Goal: Task Accomplishment & Management: Manage account settings

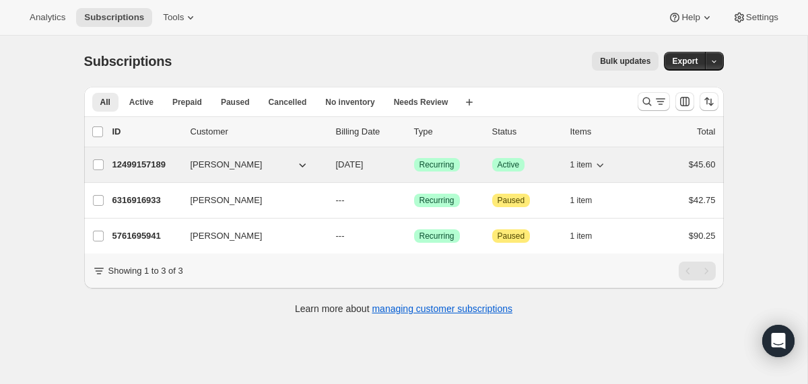
click at [218, 165] on span "[PERSON_NAME]" at bounding box center [227, 164] width 72 height 13
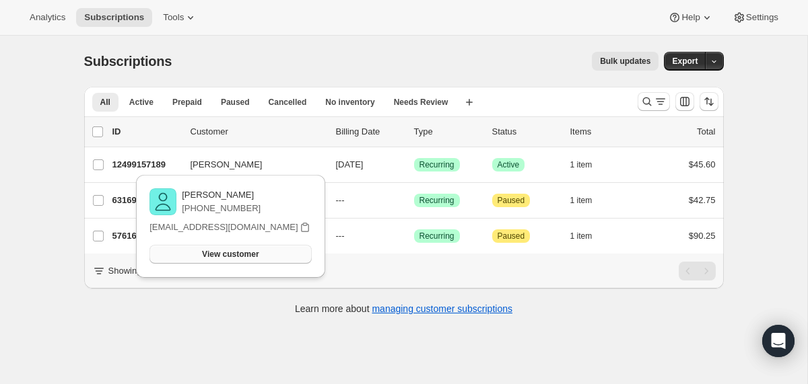
click at [214, 254] on span "View customer" at bounding box center [230, 254] width 57 height 11
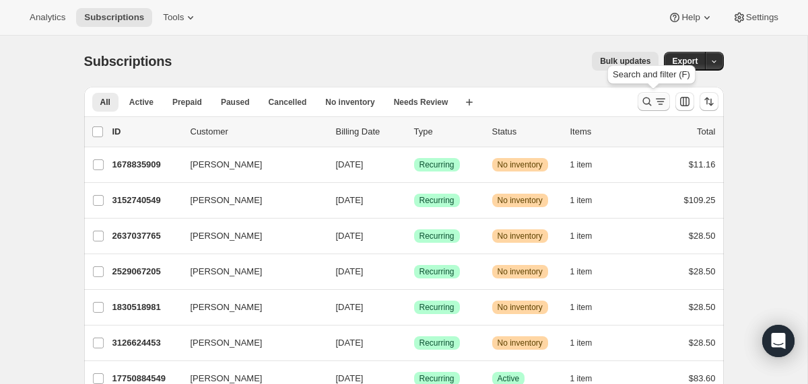
click at [640, 101] on icon "Search and filter results" at bounding box center [646, 101] width 13 height 13
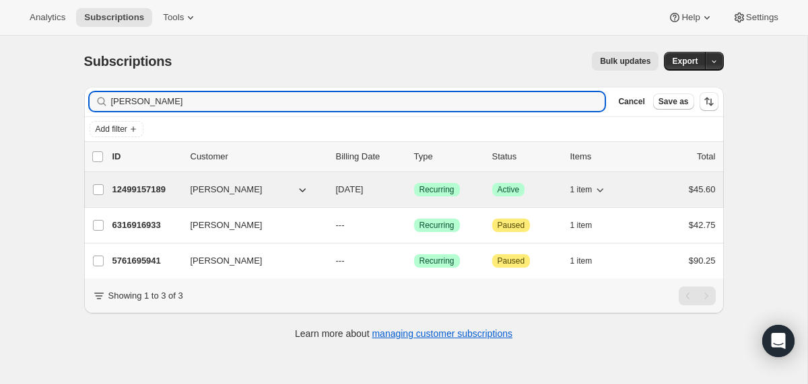
type input "mallory arnol"
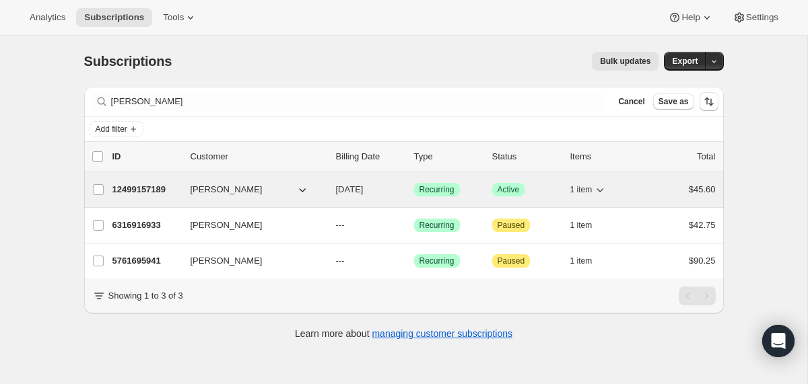
click at [160, 184] on p "12499157189" at bounding box center [145, 189] width 67 height 13
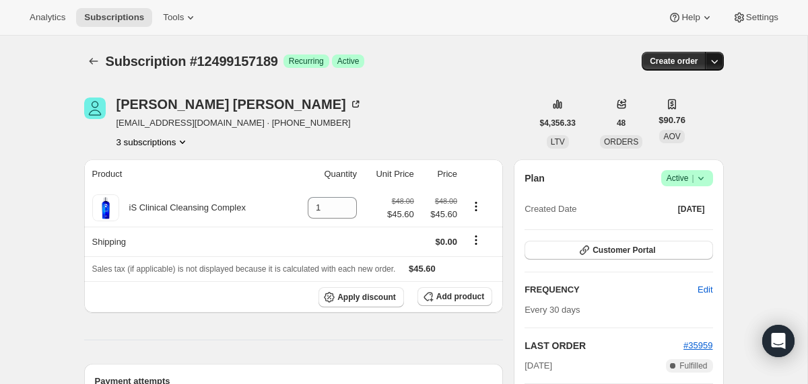
click at [711, 62] on icon "button" at bounding box center [714, 61] width 13 height 13
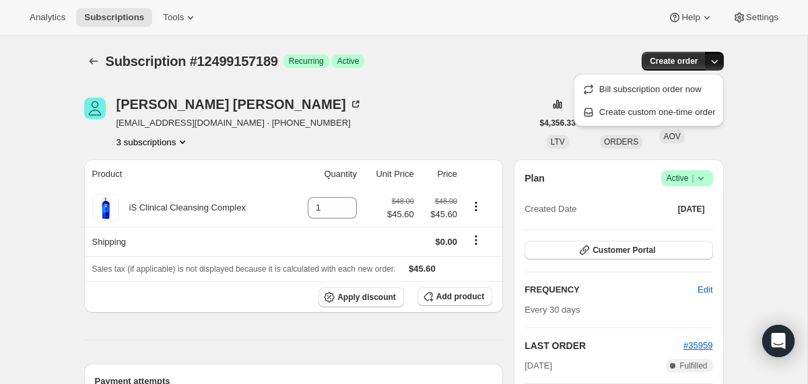
click at [495, 61] on div "Subscription #12499157189 Success Recurring Success Active" at bounding box center [301, 61] width 390 height 19
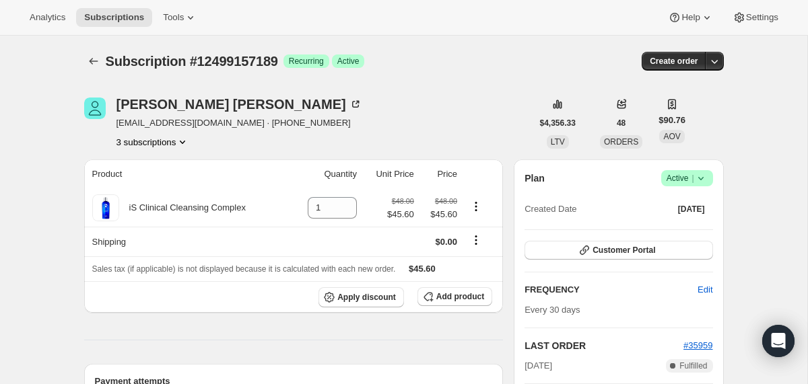
click at [186, 144] on icon "Product actions" at bounding box center [182, 141] width 13 height 13
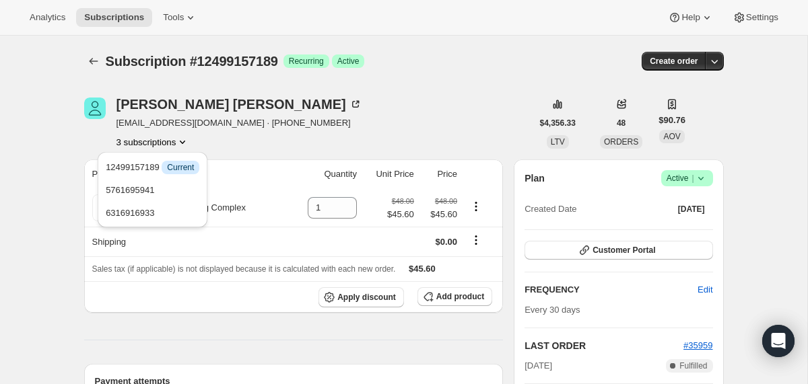
click at [256, 137] on div "3 subscriptions" at bounding box center [239, 141] width 246 height 13
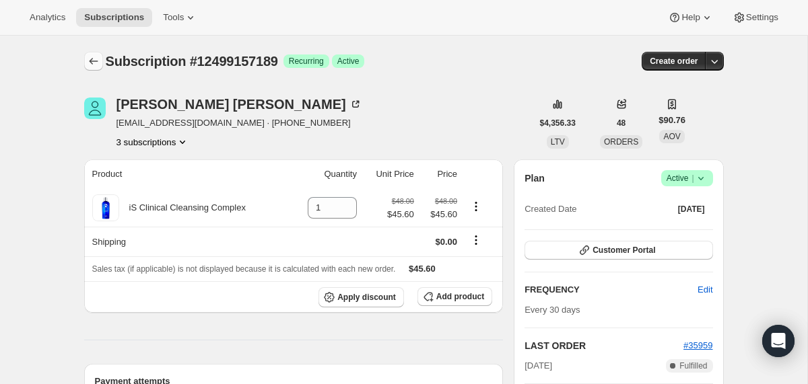
click at [92, 62] on icon "Subscriptions" at bounding box center [93, 61] width 13 height 13
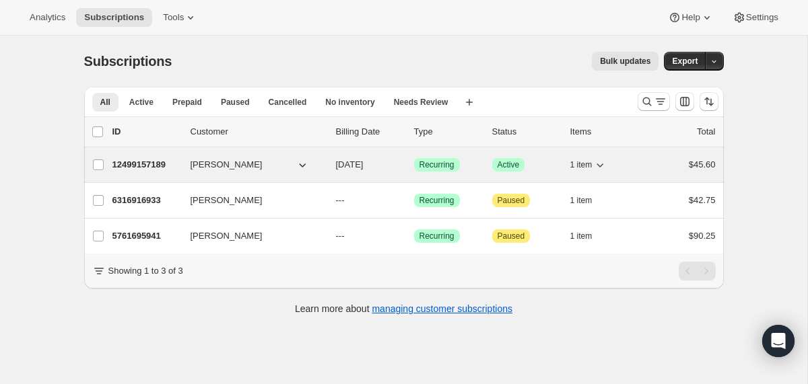
click at [172, 156] on div "12499157189 Mallory Arnold 10/05/2025 Success Recurring Success Active 1 item $…" at bounding box center [413, 165] width 603 height 19
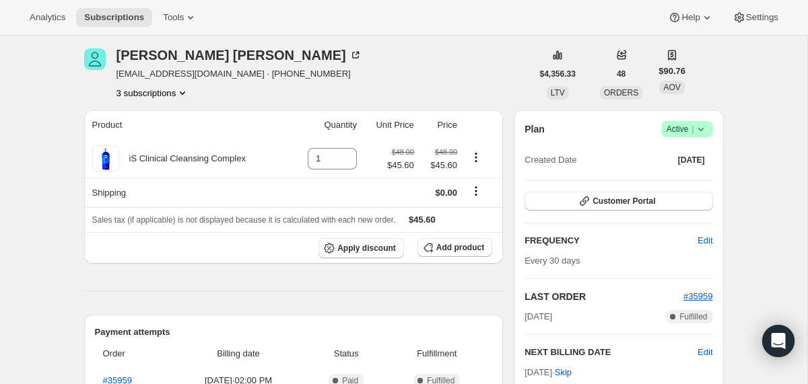
scroll to position [50, 0]
click at [574, 201] on button "Customer Portal" at bounding box center [618, 200] width 188 height 19
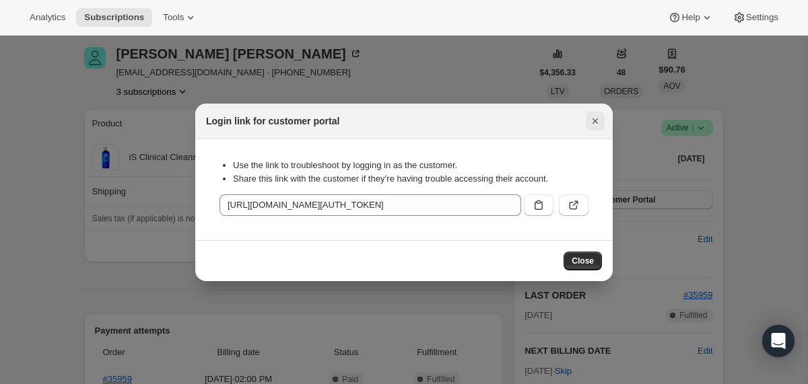
click at [594, 122] on icon "Close" at bounding box center [594, 120] width 5 height 5
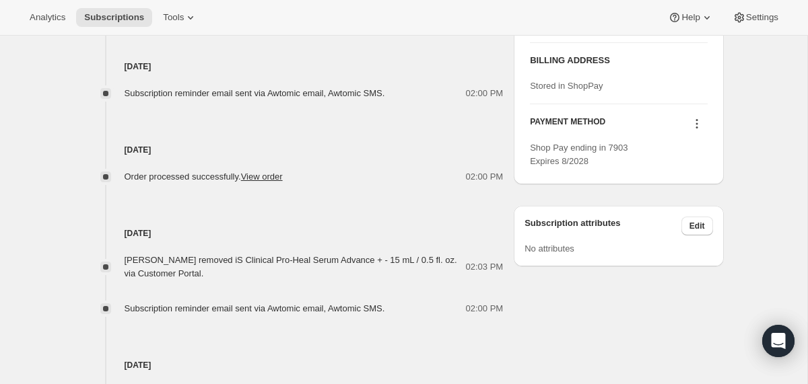
scroll to position [0, 0]
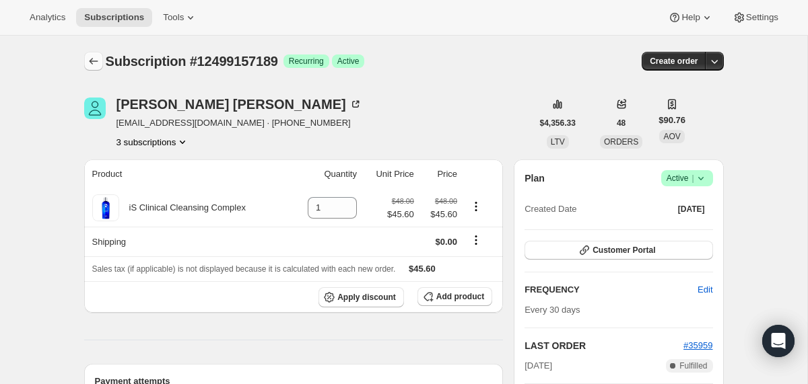
click at [99, 63] on icon "Subscriptions" at bounding box center [93, 61] width 13 height 13
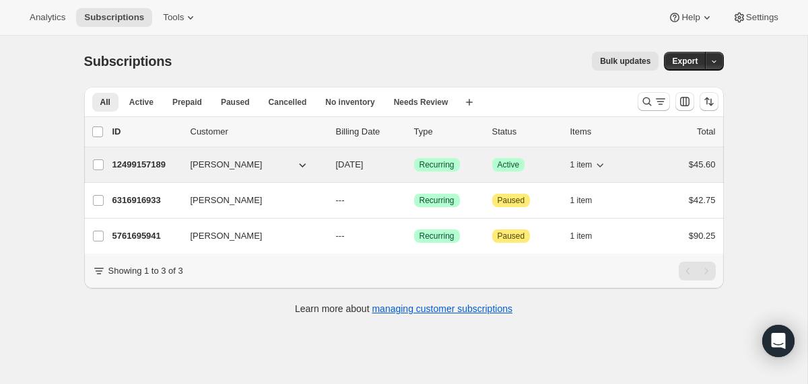
click at [207, 166] on span "[PERSON_NAME]" at bounding box center [227, 164] width 72 height 13
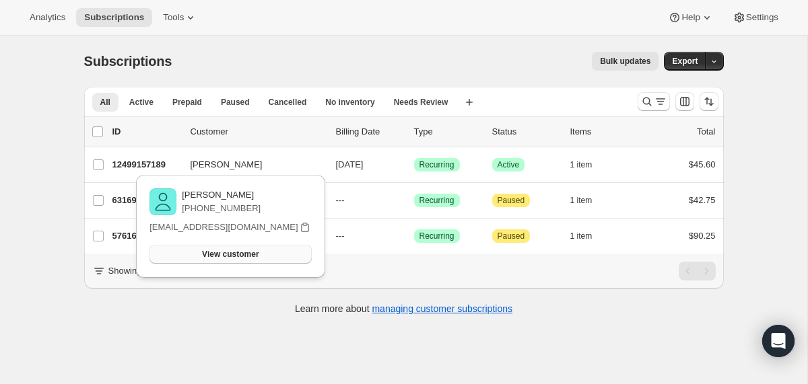
click at [209, 246] on button "View customer" at bounding box center [230, 254] width 162 height 19
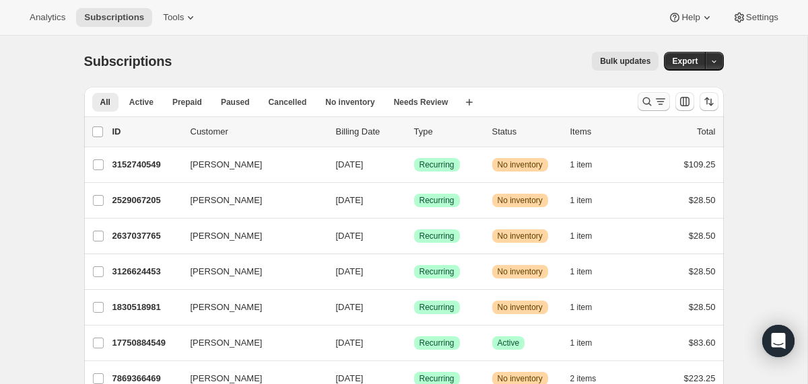
click at [656, 107] on icon "Search and filter results" at bounding box center [660, 101] width 13 height 13
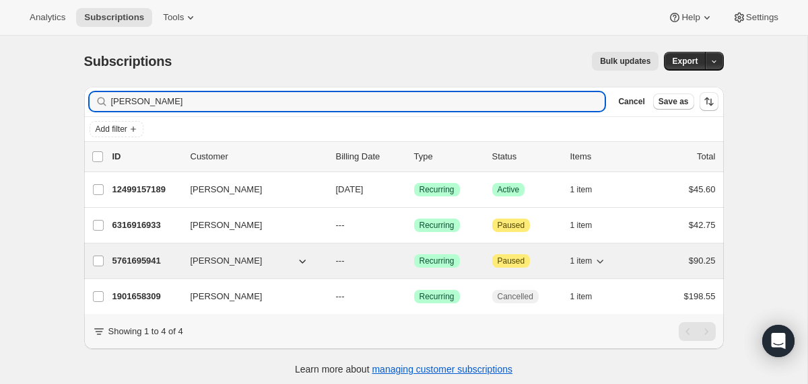
type input "[PERSON_NAME]"
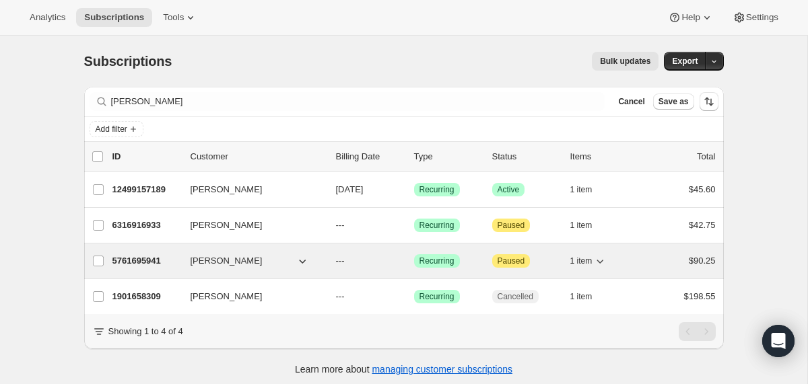
click at [170, 265] on p "5761695941" at bounding box center [145, 260] width 67 height 13
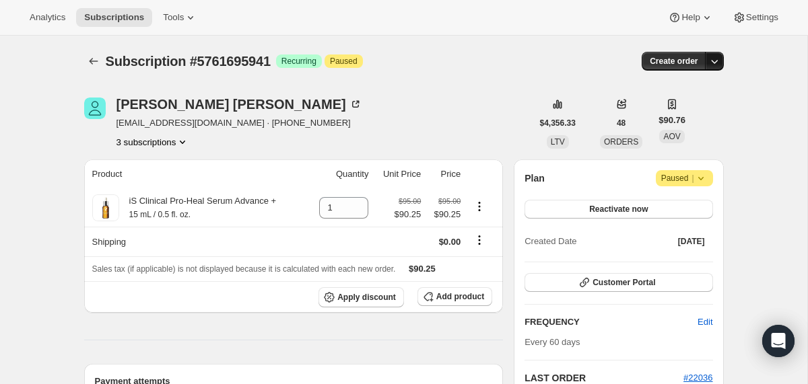
click at [718, 65] on icon "button" at bounding box center [714, 61] width 13 height 13
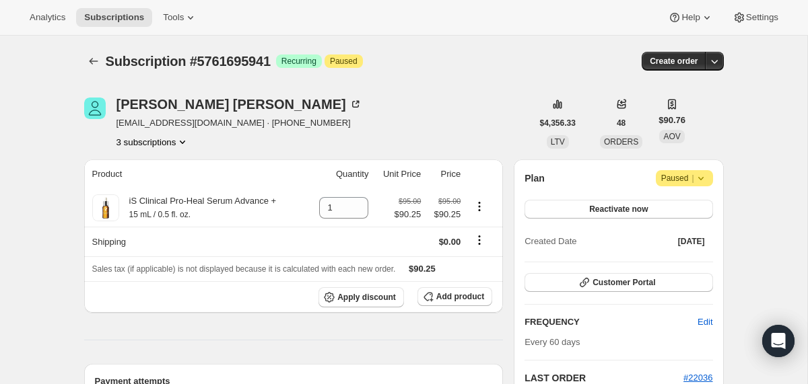
click at [682, 177] on span "Paused |" at bounding box center [684, 178] width 46 height 13
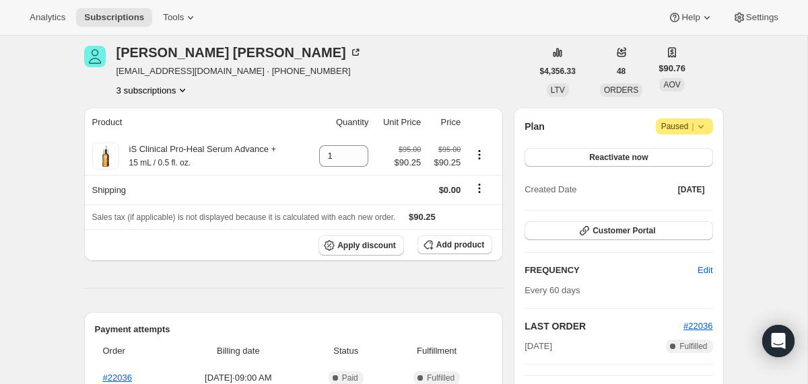
scroll to position [50, 0]
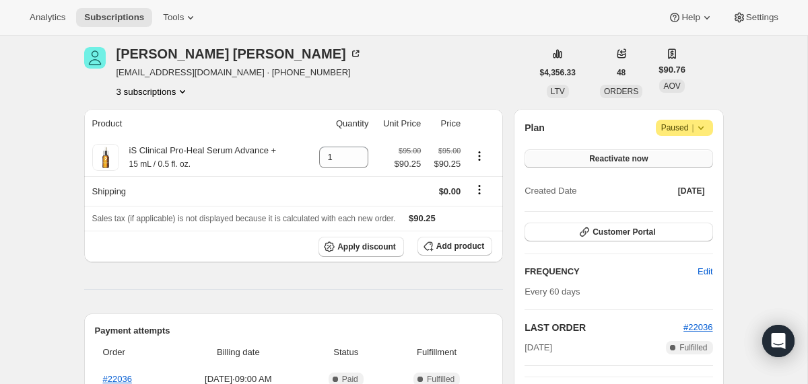
click at [601, 166] on button "Reactivate now" at bounding box center [618, 158] width 188 height 19
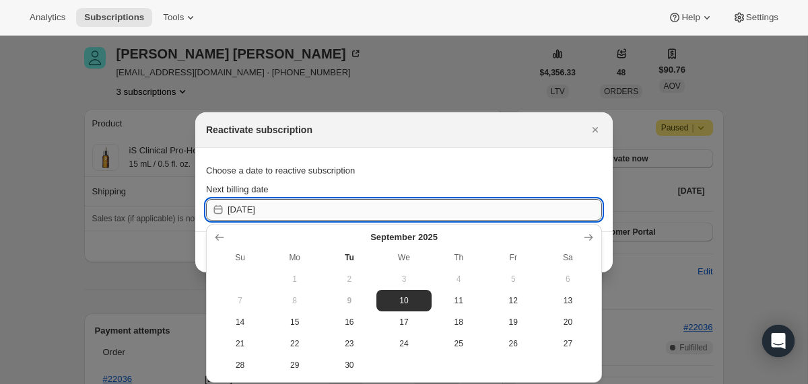
click at [411, 207] on input "[DATE]" at bounding box center [415, 210] width 374 height 22
click at [411, 303] on span "10" at bounding box center [404, 301] width 44 height 11
type input "[DATE]"
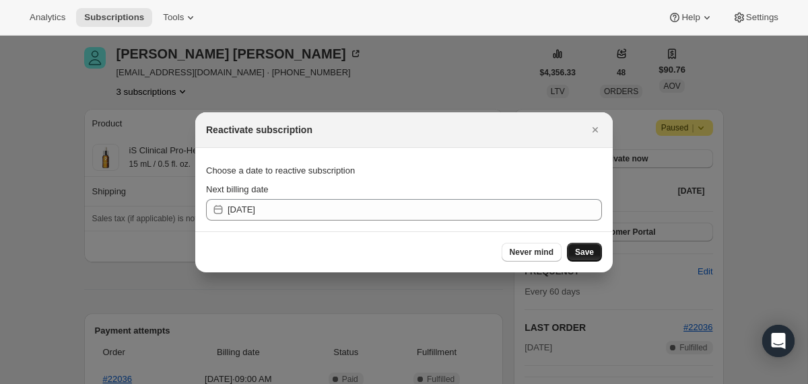
click at [588, 249] on span "Save" at bounding box center [584, 252] width 19 height 11
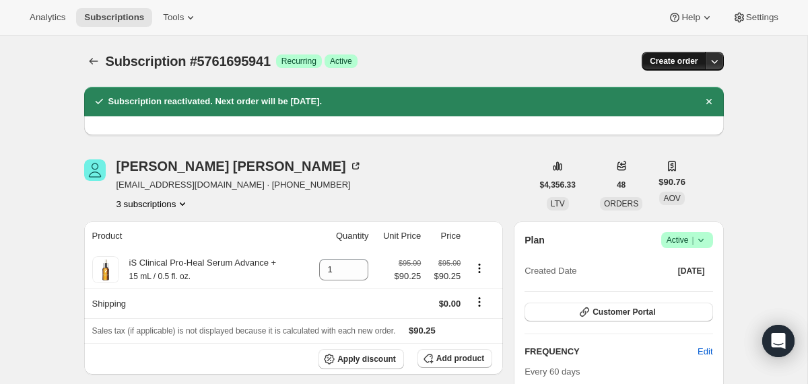
click at [677, 59] on span "Create order" at bounding box center [674, 61] width 48 height 11
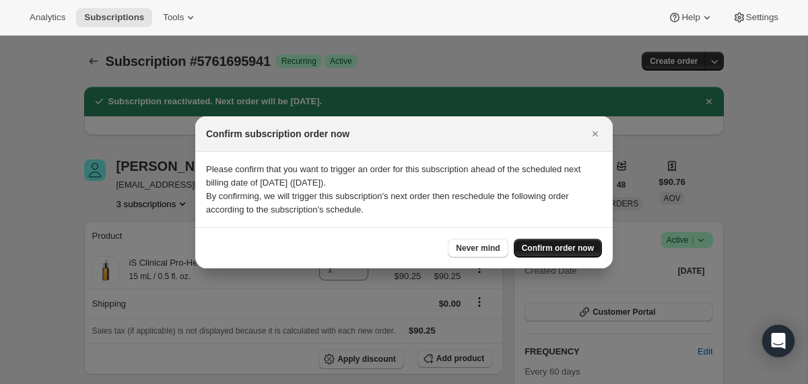
click at [555, 243] on span "Confirm order now" at bounding box center [558, 248] width 72 height 11
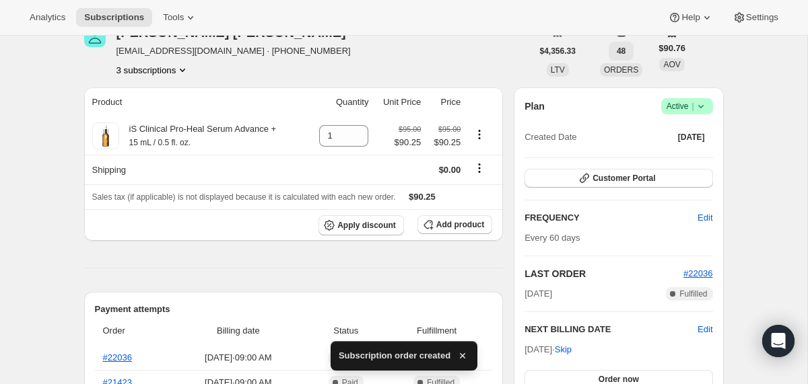
scroll to position [133, 0]
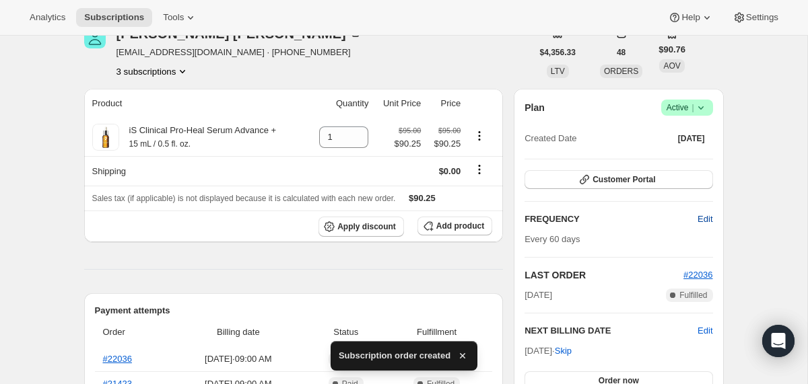
click at [700, 219] on span "Edit" at bounding box center [704, 219] width 15 height 13
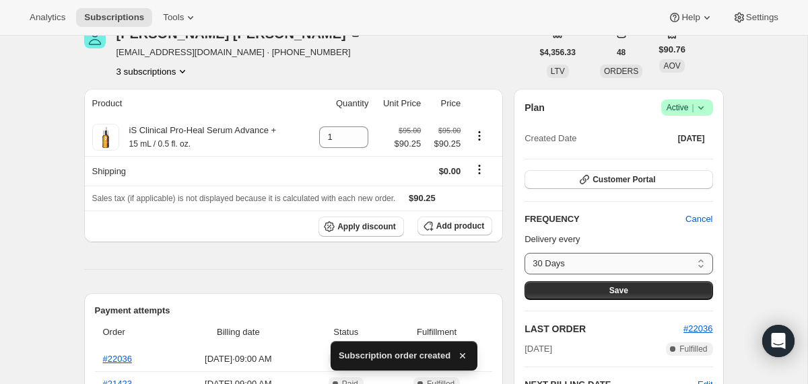
click at [570, 266] on select "30 Days 60 Days Custom..." at bounding box center [618, 264] width 188 height 22
select select "custom"
click at [524, 253] on select "30 Days 60 Days Custom..." at bounding box center [618, 264] width 188 height 22
select select "MONTH"
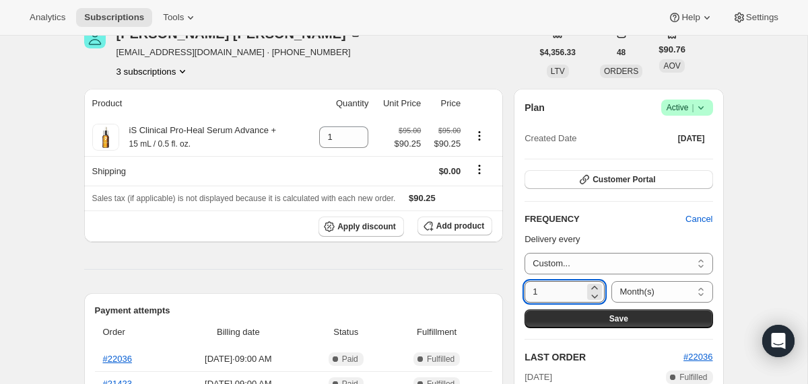
click at [559, 289] on input "1" at bounding box center [554, 292] width 60 height 22
type input "45"
click at [658, 286] on select "Day(s) Week(s) Month(s) Year(s)" at bounding box center [661, 292] width 101 height 22
select select "DAY"
click at [611, 281] on select "Day(s) Week(s) Month(s) Year(s)" at bounding box center [661, 292] width 101 height 22
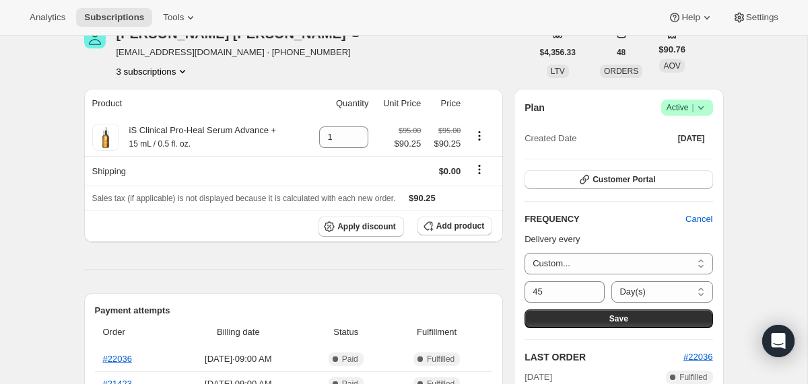
click at [645, 319] on button "Save" at bounding box center [618, 319] width 188 height 19
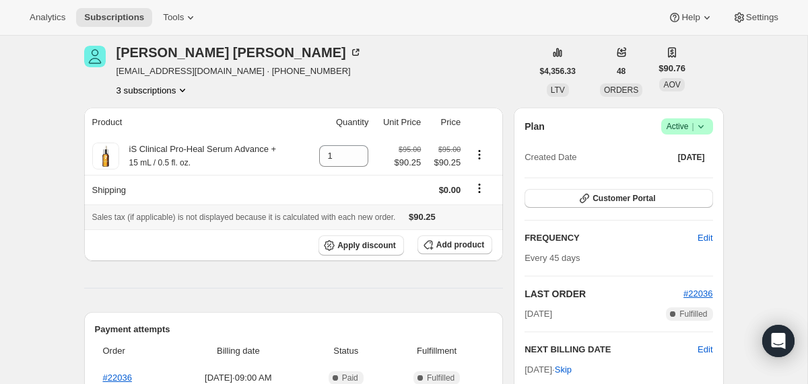
scroll to position [171, 0]
